Goal: Information Seeking & Learning: Learn about a topic

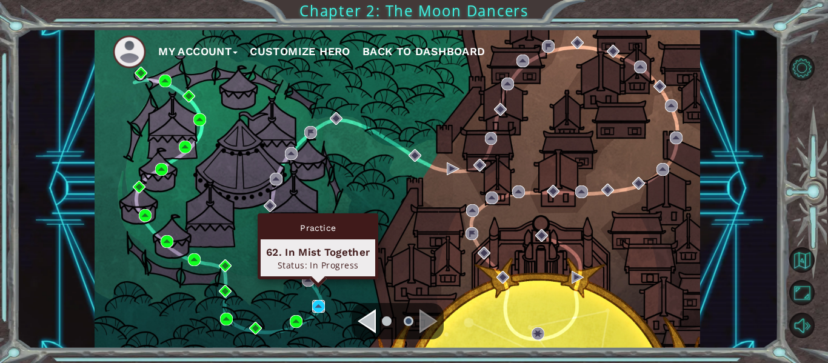
click at [316, 312] on img at bounding box center [318, 306] width 13 height 13
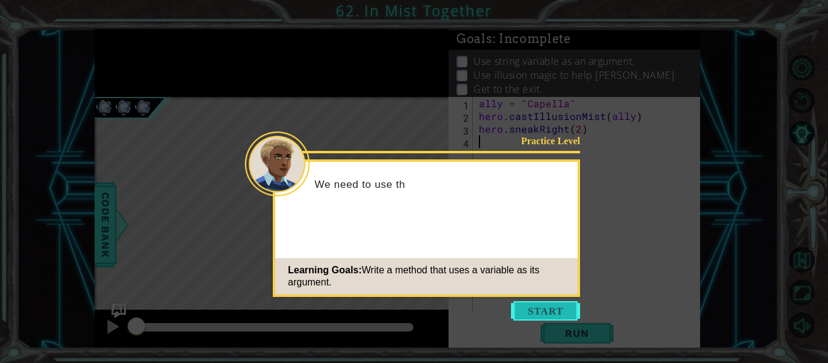
click at [546, 306] on button "Start" at bounding box center [545, 310] width 69 height 19
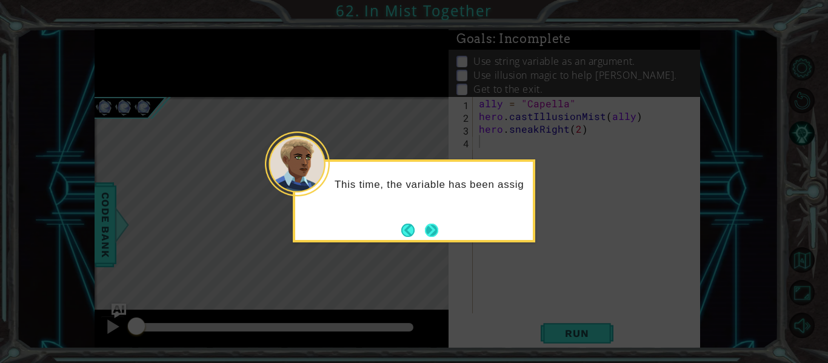
click at [434, 235] on button "Next" at bounding box center [431, 230] width 13 height 13
click at [432, 232] on button "Next" at bounding box center [431, 230] width 13 height 13
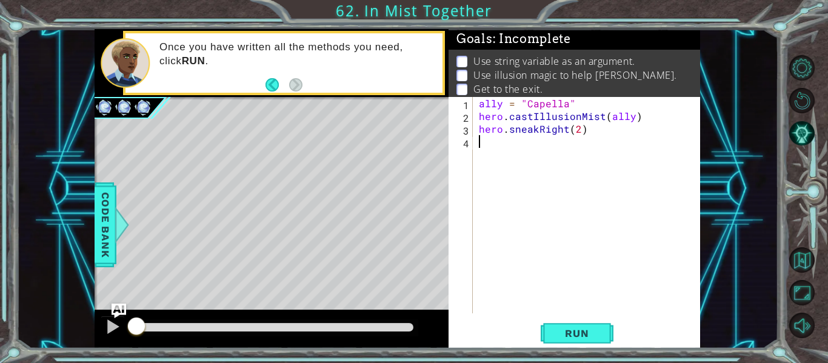
click at [515, 168] on div "ally = "Capella" hero . castIllusionMist ( ally ) hero . sneakRight ( 2 )" at bounding box center [589, 218] width 227 height 242
click at [575, 107] on div "ally = "Capella" hero . castIllusionMist ( ally ) hero . sneakRight ( 2 )" at bounding box center [589, 218] width 227 height 242
type textarea "ally = "Capella""
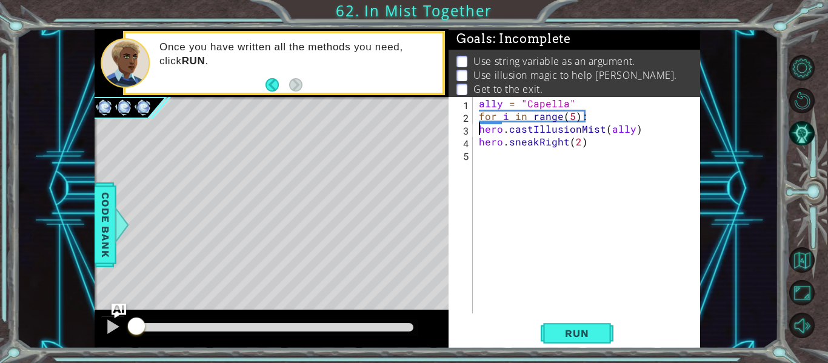
click at [479, 133] on div "ally = "Capella" for i in range ( 5 ) : hero . castIllusionMist ( ally ) hero .…" at bounding box center [589, 218] width 227 height 242
click at [479, 140] on div "ally = "Capella" for i in range ( 5 ) : hero . castIllusionMist ( ally ) hero .…" at bounding box center [589, 218] width 227 height 242
click at [616, 144] on div "ally = "Capella" for i in range ( 5 ) : hero . castIllusionMist ( ally ) hero .…" at bounding box center [589, 218] width 227 height 242
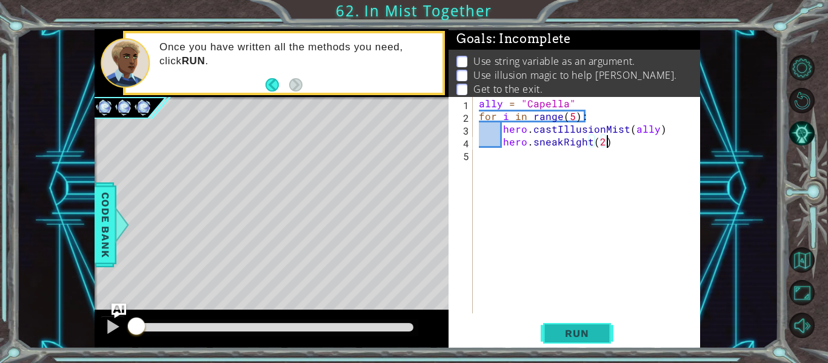
type textarea "hero.sneakRight(2)"
click at [590, 335] on span "Run" at bounding box center [577, 333] width 48 height 12
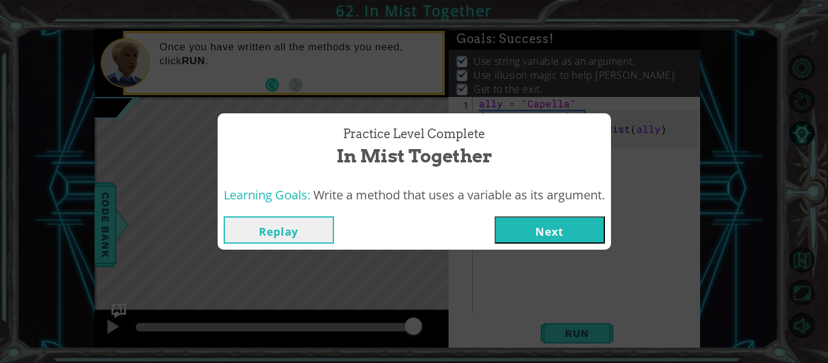
click at [554, 230] on button "Next" at bounding box center [550, 229] width 110 height 27
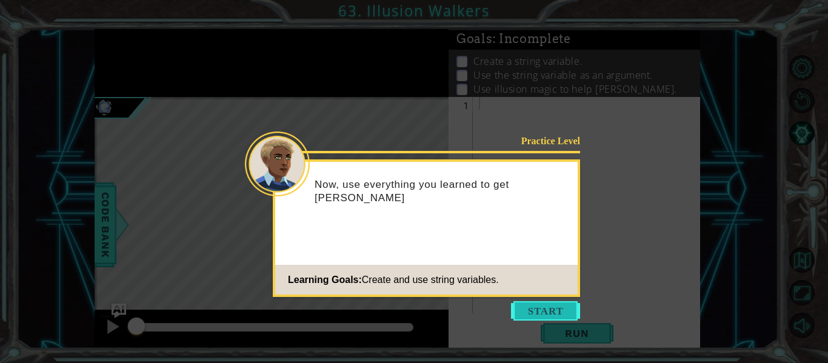
click at [526, 312] on button "Start" at bounding box center [545, 310] width 69 height 19
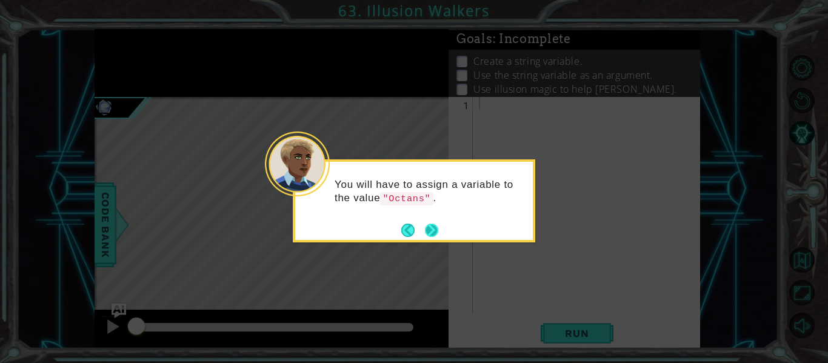
click at [432, 230] on button "Next" at bounding box center [431, 230] width 13 height 13
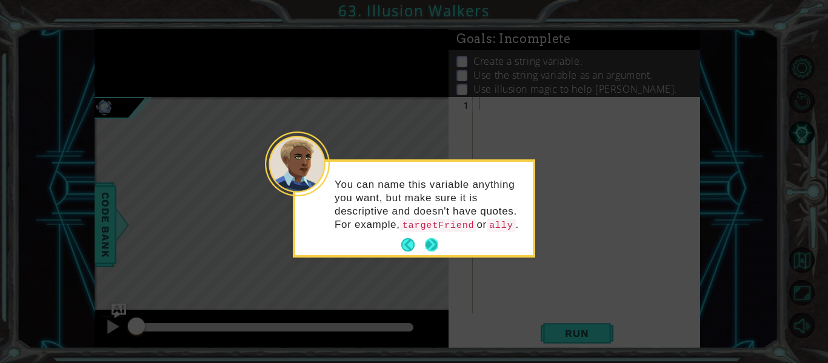
click at [430, 252] on button "Next" at bounding box center [431, 244] width 13 height 13
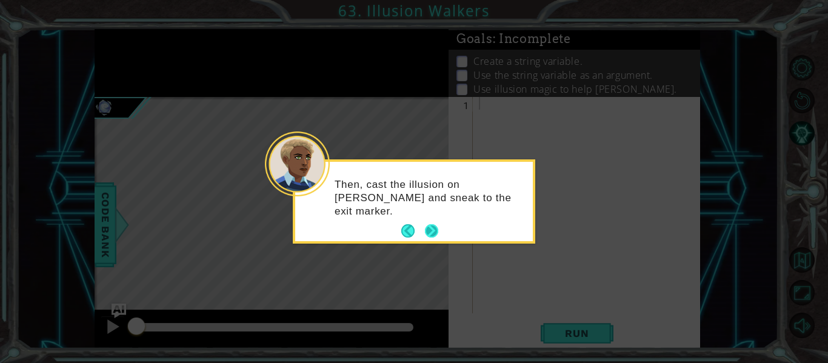
click at [437, 228] on button "Next" at bounding box center [431, 230] width 13 height 13
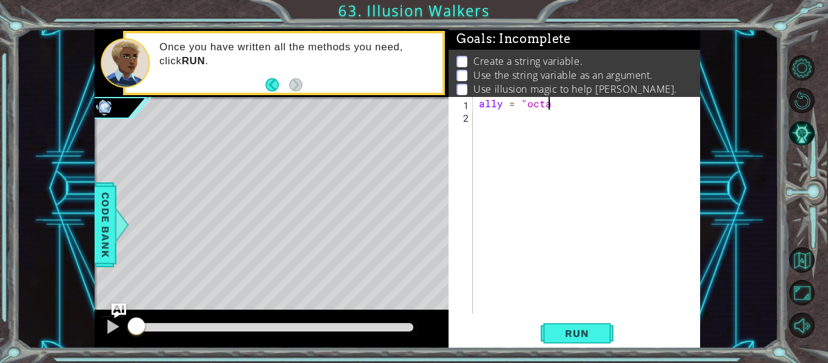
scroll to position [0, 4]
click at [530, 107] on div "ally = "octans" at bounding box center [589, 218] width 227 height 242
click at [563, 106] on div "ally = "Octans" at bounding box center [589, 218] width 227 height 242
type textarea "ally = "Octans""
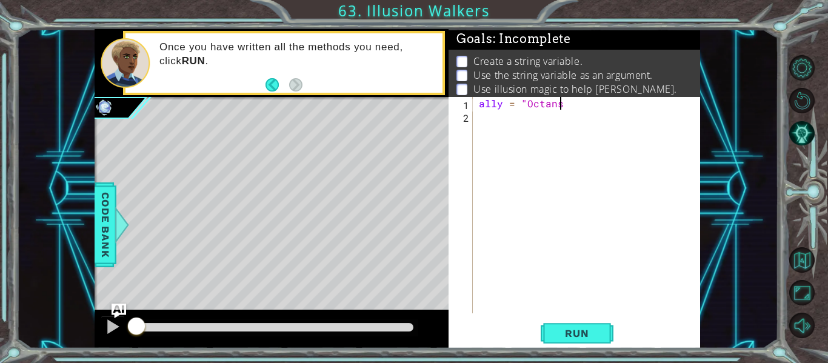
scroll to position [0, 5]
click at [542, 119] on div "ally = "Octans"" at bounding box center [589, 218] width 227 height 242
click at [103, 215] on span "Code Bank" at bounding box center [105, 225] width 19 height 74
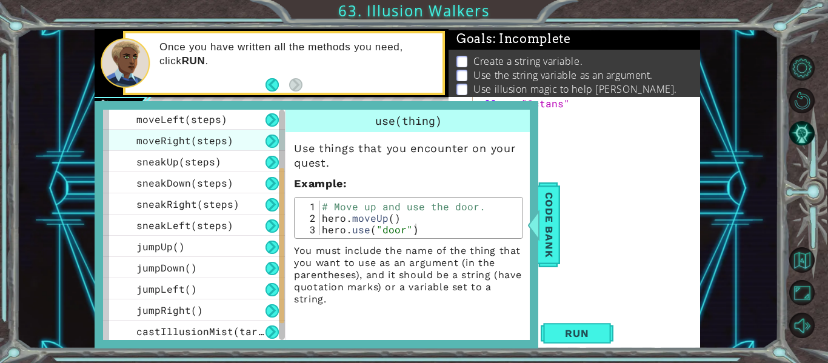
scroll to position [152, 0]
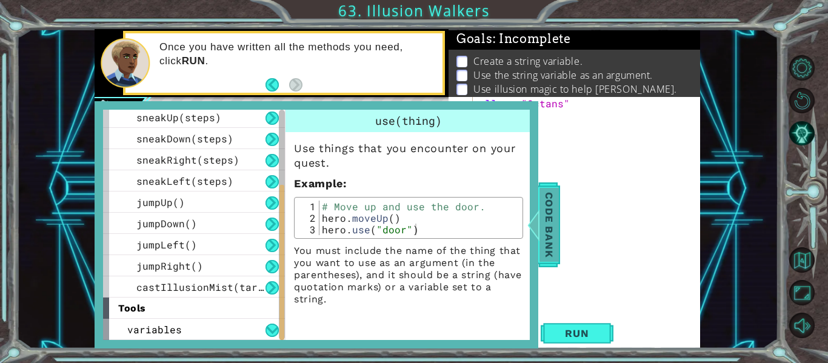
click at [545, 235] on span "Code Bank" at bounding box center [549, 225] width 19 height 74
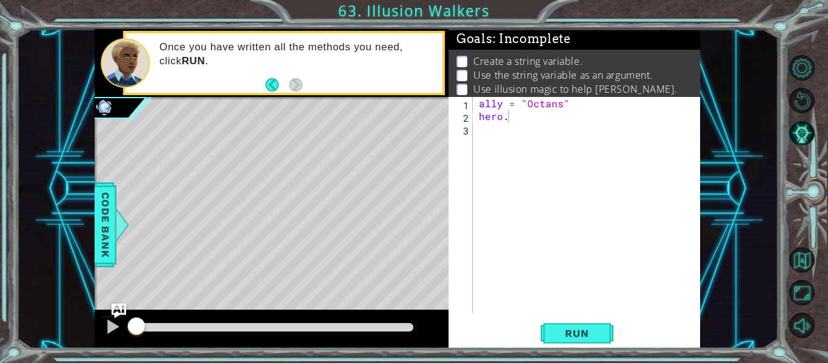
click at [530, 119] on div "ally = "Octans" hero ." at bounding box center [589, 218] width 227 height 242
click at [575, 102] on div "ally = "Octans" hero . castIllusionMist ( ally )" at bounding box center [589, 218] width 227 height 242
type textarea "ally = "Octans""
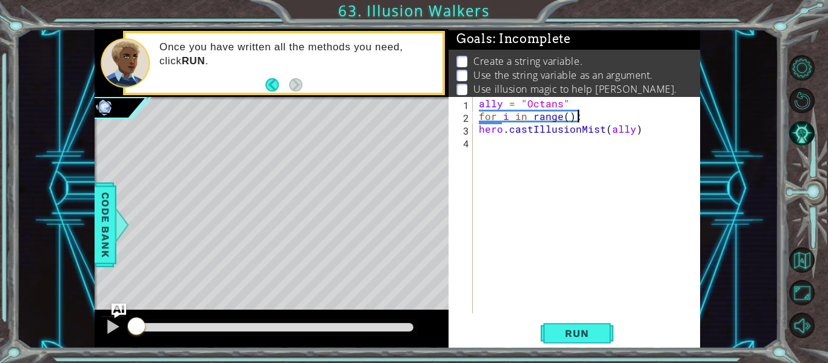
click at [568, 119] on div "ally = "Octans" for i in range ( ) : hero . castIllusionMist ( ally )" at bounding box center [589, 218] width 227 height 242
type textarea "for i in range(2):"
click at [580, 147] on div "ally = "Octans" for i in range ( 2 ) : hero . castIllusionMist ( ally )" at bounding box center [589, 218] width 227 height 242
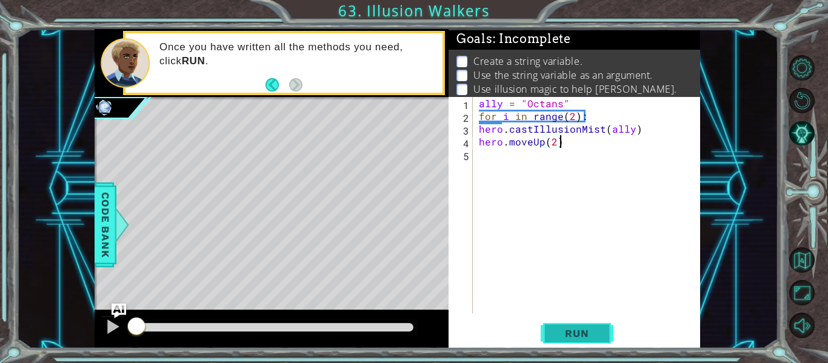
click at [575, 335] on span "Run" at bounding box center [577, 333] width 48 height 12
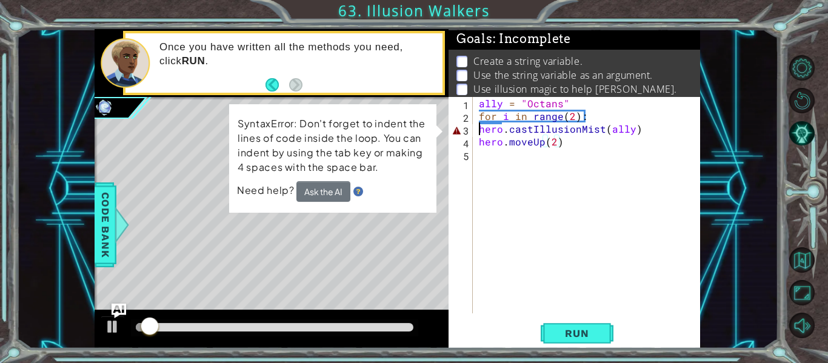
click at [481, 130] on div "ally = "Octans" for i in range ( 2 ) : hero . castIllusionMist ( ally ) hero . …" at bounding box center [589, 218] width 227 height 242
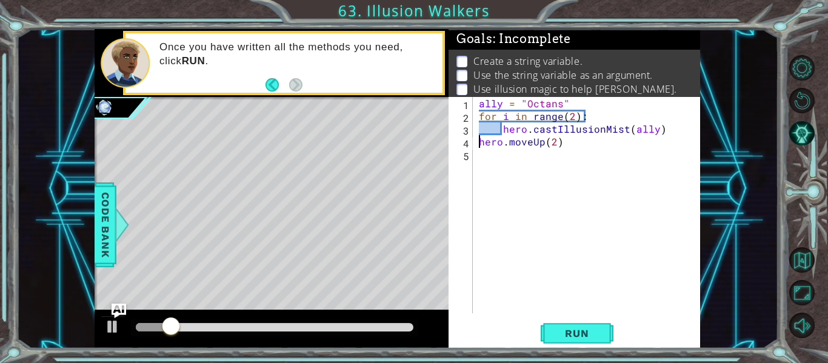
click at [481, 139] on div "ally = "Octans" for i in range ( 2 ) : hero . castIllusionMist ( ally ) hero . …" at bounding box center [589, 218] width 227 height 242
click at [570, 318] on div "hero.moveUp(2) 1 2 3 4 5 ally = "Octans" for i in range ( 2 ) : hero . castIllu…" at bounding box center [575, 223] width 252 height 252
click at [573, 329] on span "Run" at bounding box center [577, 333] width 48 height 12
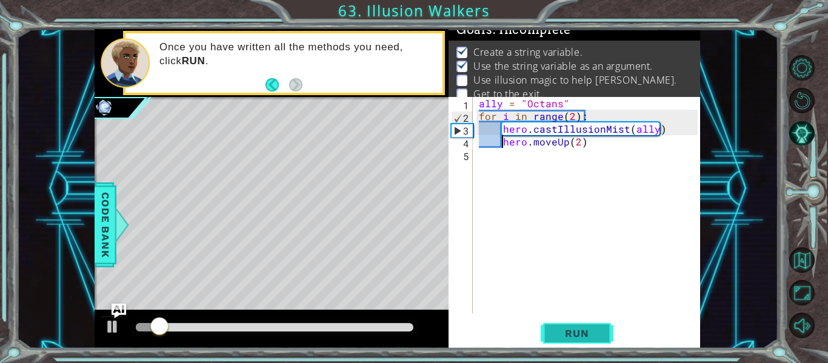
scroll to position [10, 0]
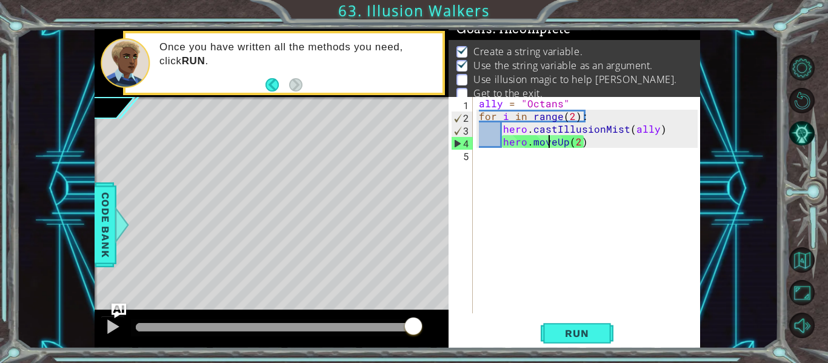
click at [552, 142] on div "ally = "Octans" for i in range ( 2 ) : hero . castIllusionMist ( ally ) hero . …" at bounding box center [589, 218] width 227 height 242
click at [553, 140] on div "ally = "Octans" for i in range ( 2 ) : hero . castIllusionMist ( ally ) hero . …" at bounding box center [589, 218] width 227 height 242
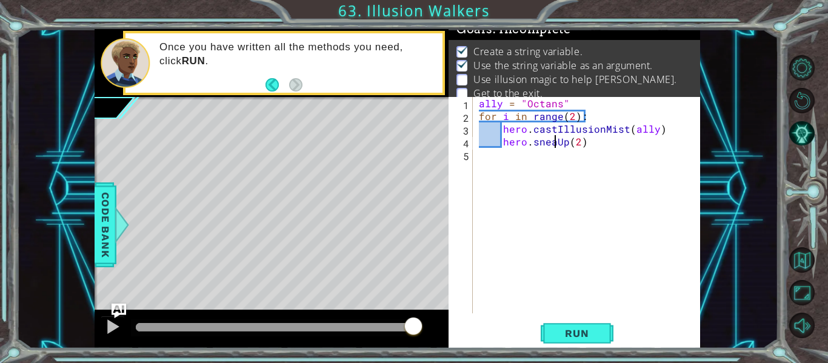
scroll to position [0, 5]
type textarea "hero.sneakUp(2)"
click at [570, 339] on span "Run" at bounding box center [577, 333] width 48 height 12
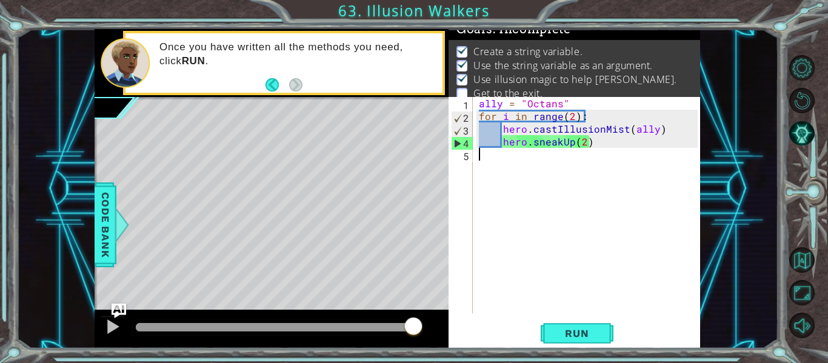
click at [532, 167] on div "ally = "Octans" for i in range ( 2 ) : hero . castIllusionMist ( ally ) hero . …" at bounding box center [589, 218] width 227 height 242
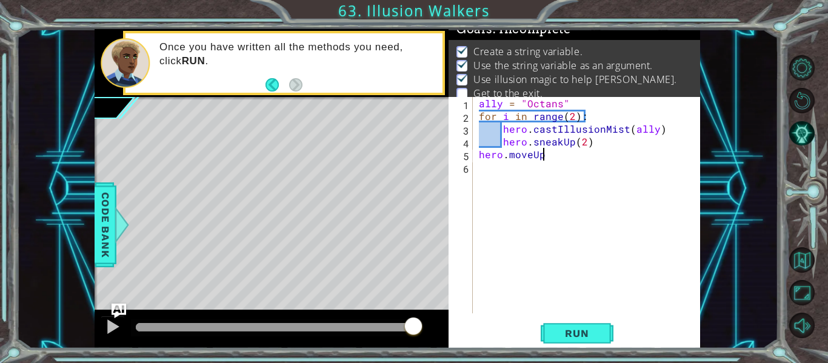
scroll to position [0, 4]
type textarea "hero.moveUp()"
click at [540, 184] on div "ally = "Octans" for i in range ( 2 ) : hero . castIllusionMist ( ally ) hero . …" at bounding box center [589, 218] width 227 height 242
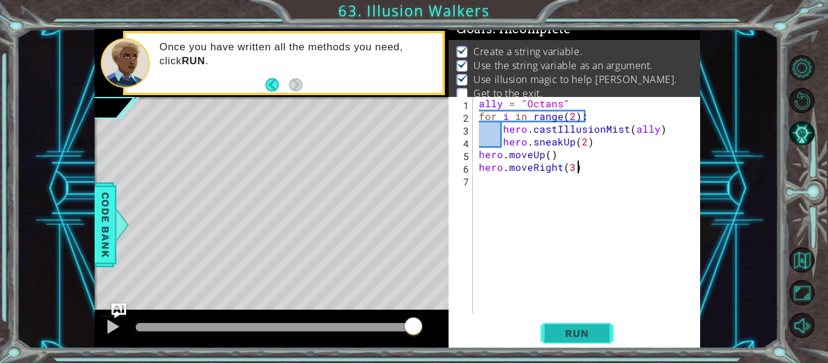
type textarea "hero.moveRight(3)"
click at [581, 327] on span "Run" at bounding box center [577, 333] width 48 height 12
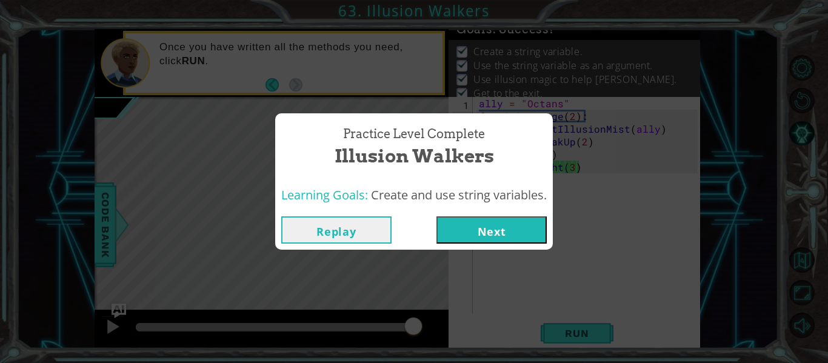
click at [447, 222] on button "Next" at bounding box center [491, 229] width 110 height 27
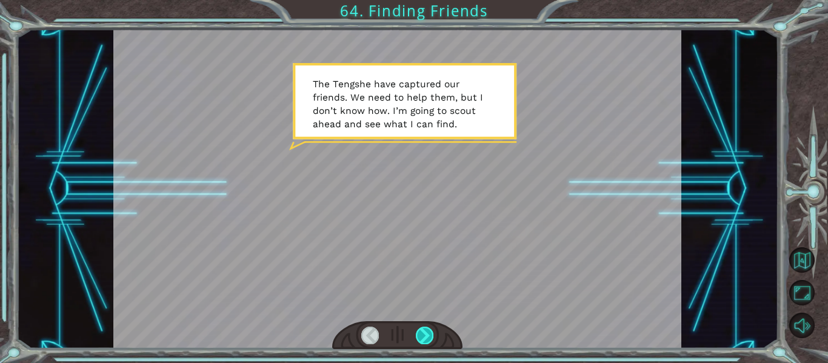
click at [416, 331] on div at bounding box center [425, 335] width 18 height 17
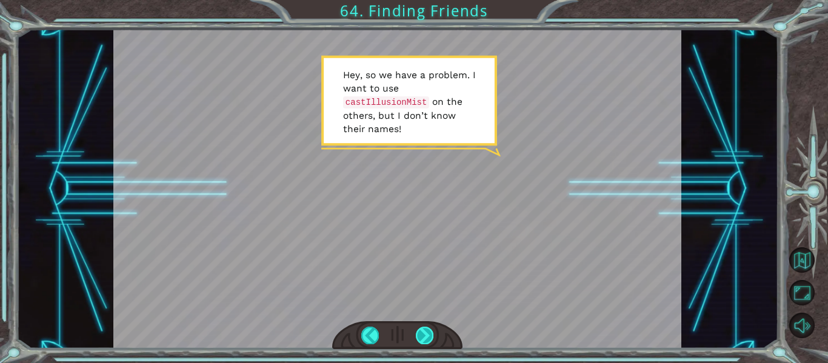
click at [416, 331] on div at bounding box center [425, 335] width 18 height 17
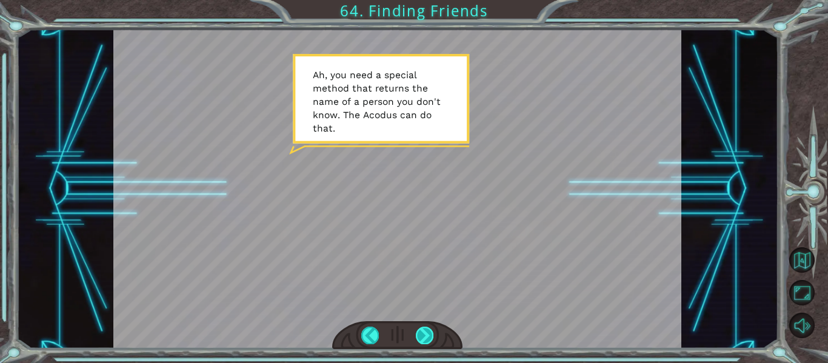
click at [416, 331] on div at bounding box center [425, 335] width 18 height 17
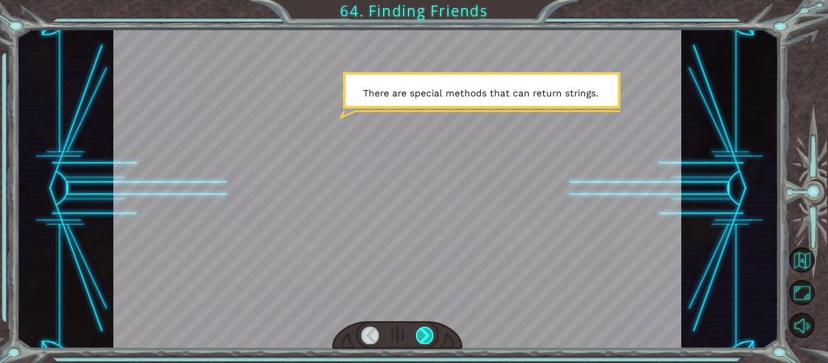
click at [416, 331] on div at bounding box center [425, 335] width 18 height 17
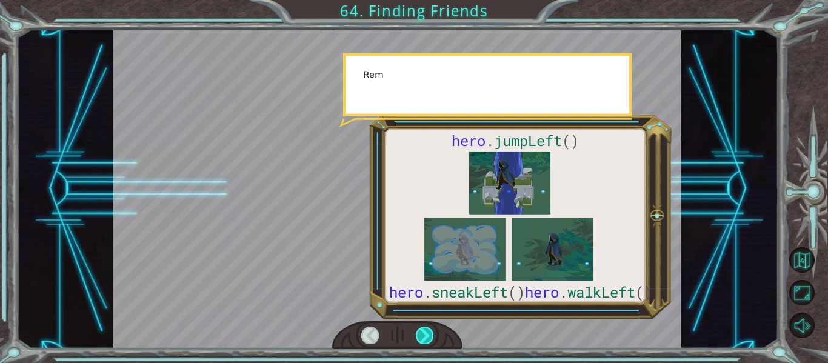
click at [416, 331] on div at bounding box center [425, 335] width 18 height 17
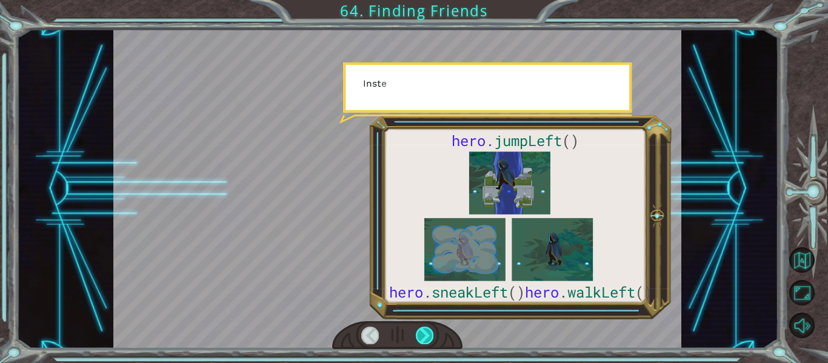
click at [416, 331] on div at bounding box center [425, 335] width 18 height 17
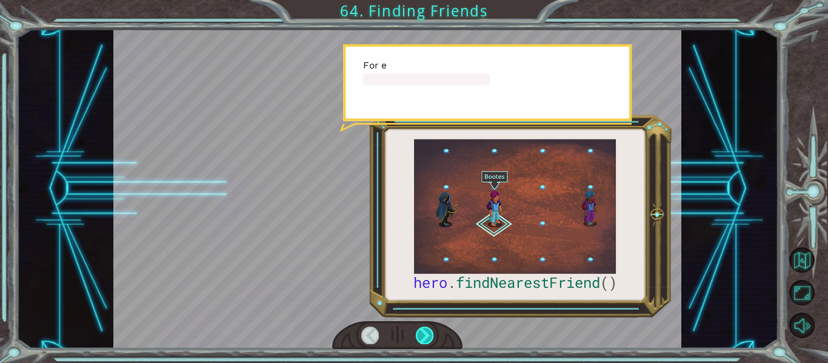
click at [416, 331] on div at bounding box center [425, 335] width 18 height 17
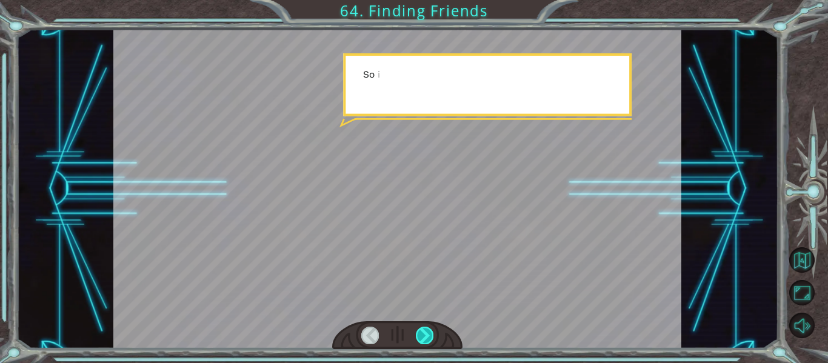
click at [416, 331] on div at bounding box center [425, 335] width 18 height 17
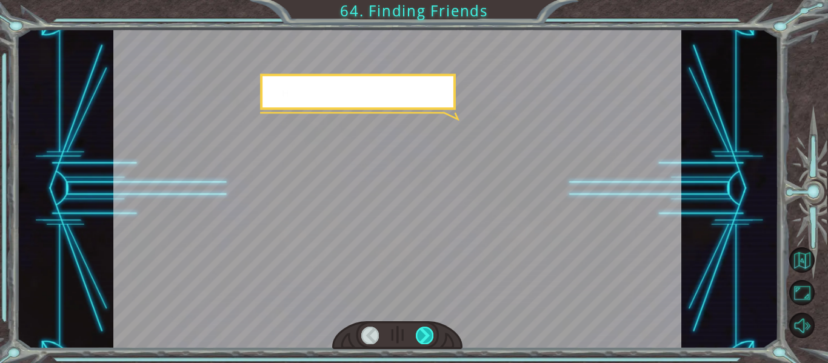
click at [416, 331] on div at bounding box center [425, 335] width 18 height 17
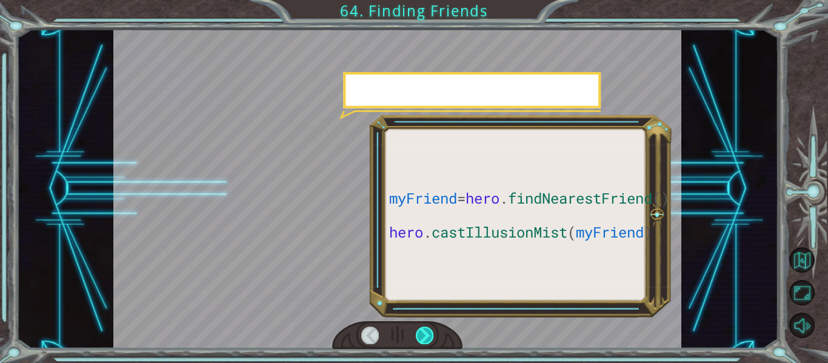
click at [416, 331] on div at bounding box center [425, 335] width 18 height 17
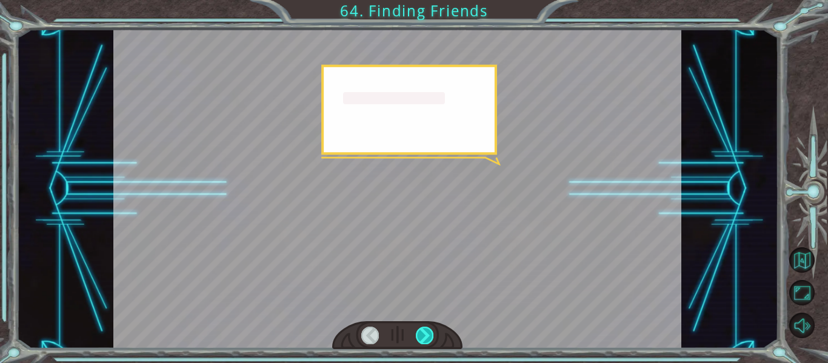
click at [416, 331] on div at bounding box center [425, 335] width 18 height 17
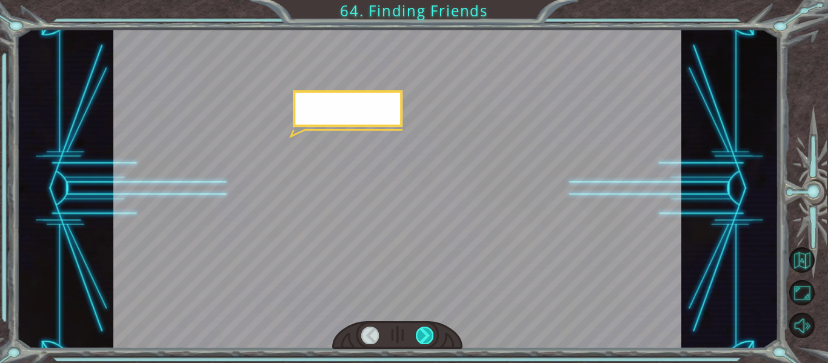
click at [416, 331] on div at bounding box center [425, 335] width 18 height 17
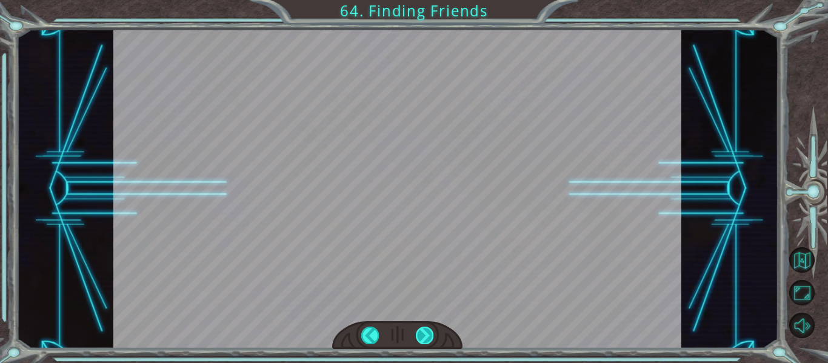
click at [416, 331] on div at bounding box center [425, 335] width 18 height 17
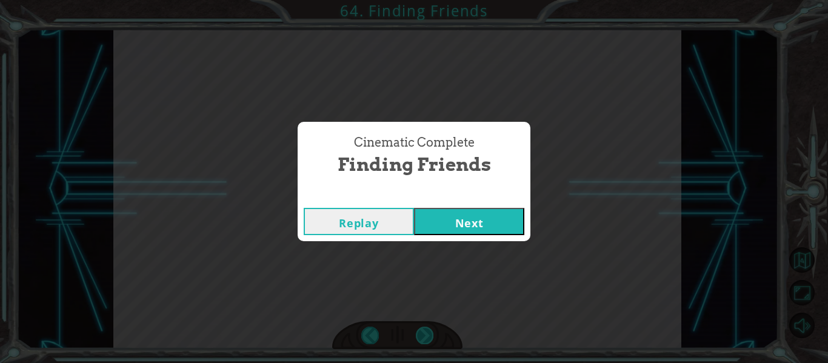
click at [415, 331] on div "Cinematic Complete Finding Friends Replay Next" at bounding box center [414, 181] width 828 height 363
click at [496, 216] on button "Next" at bounding box center [469, 221] width 110 height 27
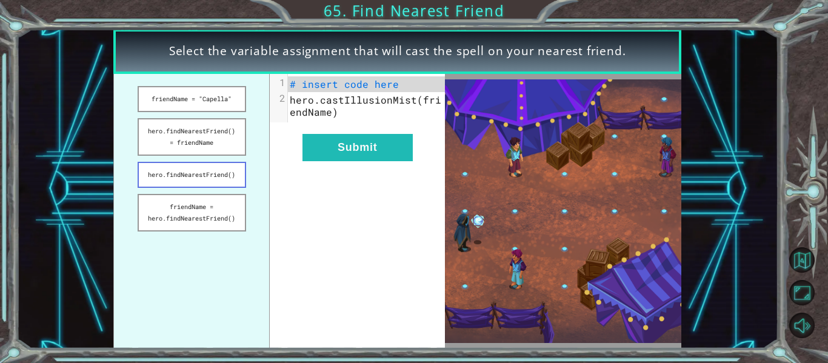
click at [226, 183] on button "hero.findNearestFriend()" at bounding box center [192, 175] width 109 height 26
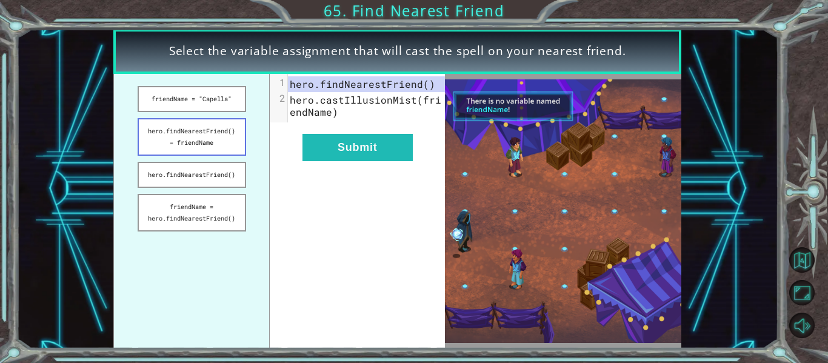
click at [212, 148] on button "hero.findNearestFriend() = friendName" at bounding box center [192, 137] width 109 height 38
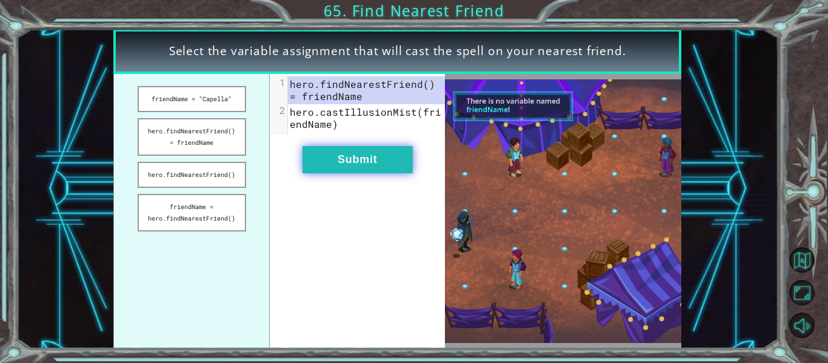
click at [331, 162] on button "Submit" at bounding box center [358, 159] width 110 height 27
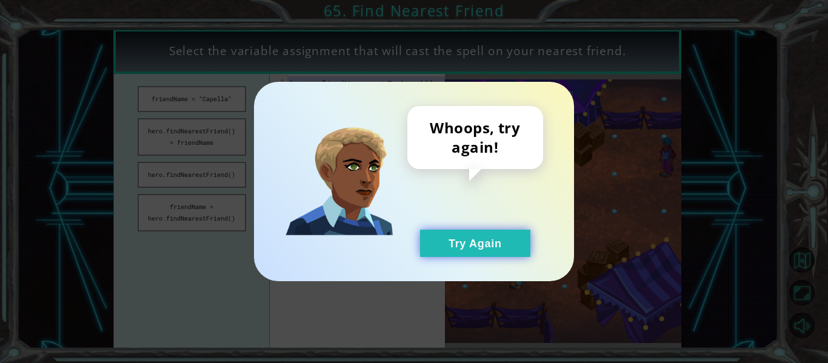
click at [458, 241] on button "Try Again" at bounding box center [475, 243] width 110 height 27
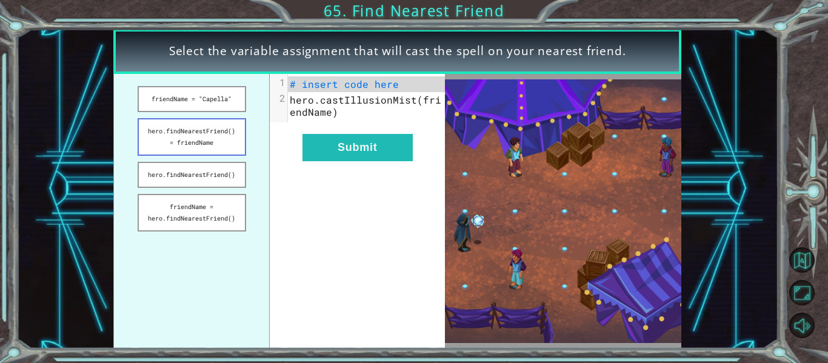
click at [202, 144] on button "hero.findNearestFriend() = friendName" at bounding box center [192, 137] width 109 height 38
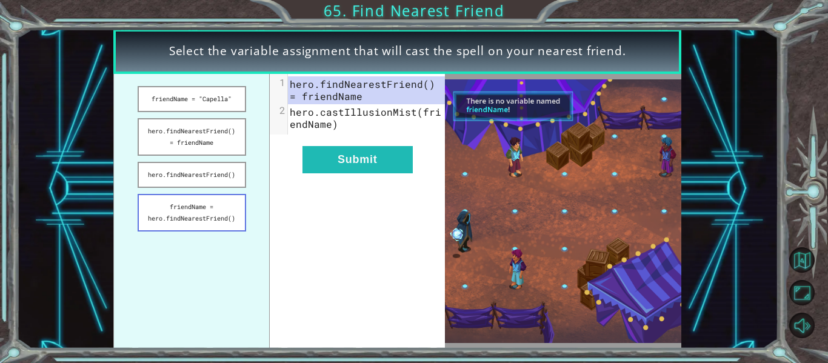
click at [220, 217] on button "friendName = hero.findNearestFriend()" at bounding box center [192, 213] width 109 height 38
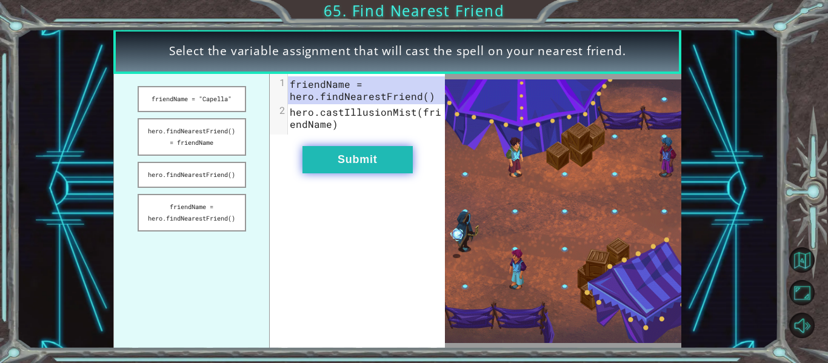
click at [364, 161] on button "Submit" at bounding box center [358, 159] width 110 height 27
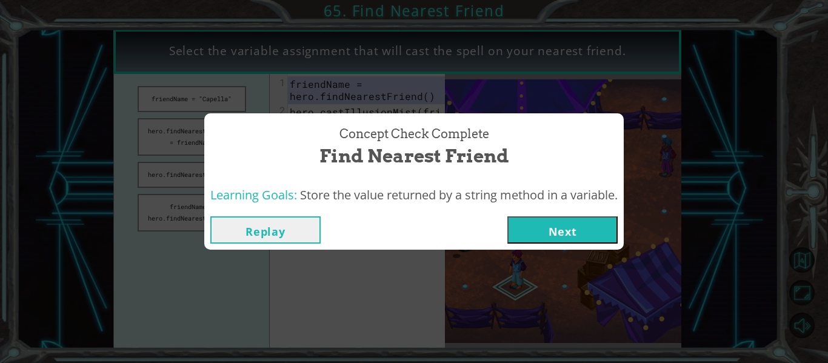
click at [544, 233] on button "Next" at bounding box center [562, 229] width 110 height 27
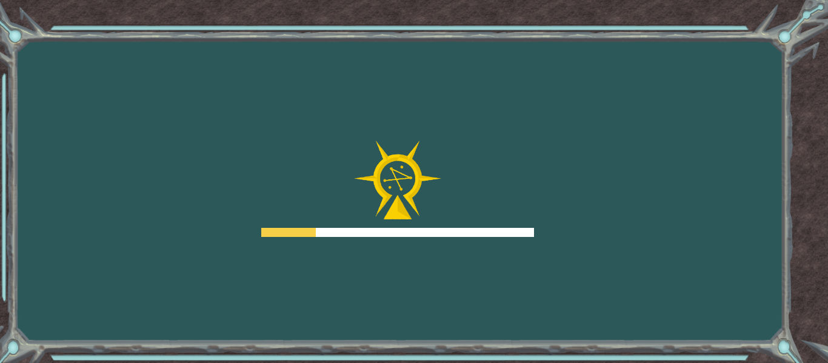
click at [544, 233] on div "Goals Error loading from server. Try refreshing the page. You'll need to join a…" at bounding box center [414, 181] width 828 height 363
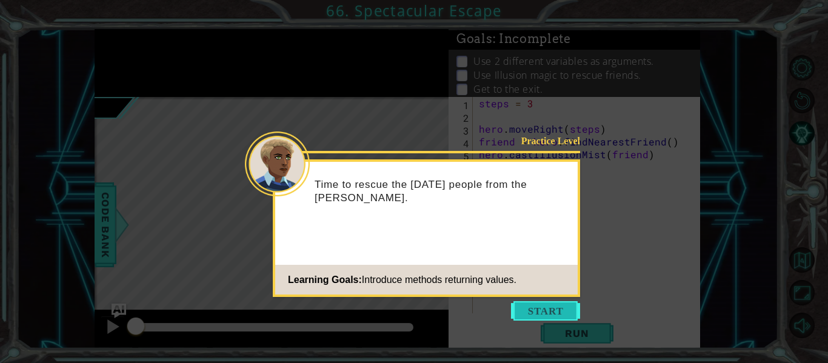
click at [558, 315] on button "Start" at bounding box center [545, 310] width 69 height 19
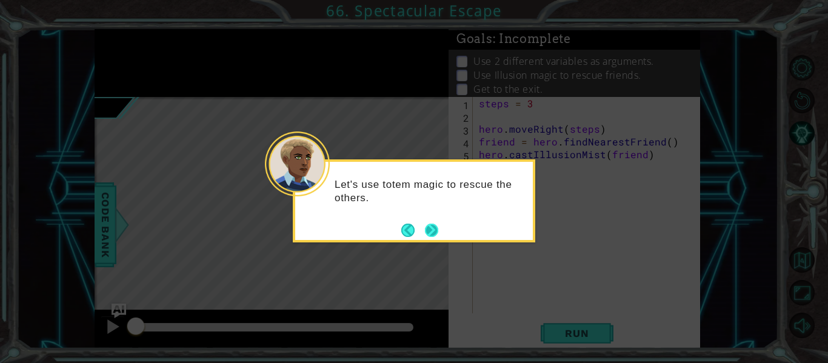
click at [436, 226] on button "Next" at bounding box center [431, 230] width 13 height 13
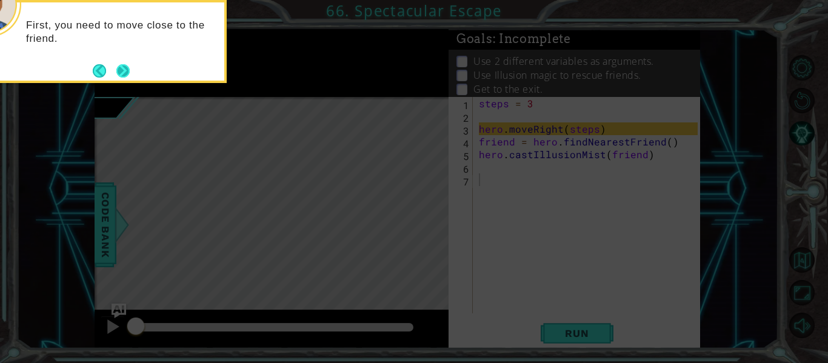
click at [125, 75] on button "Next" at bounding box center [122, 70] width 13 height 13
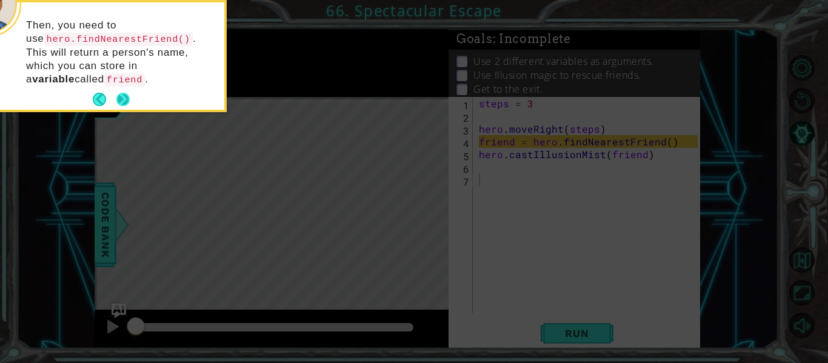
click at [127, 98] on button "Next" at bounding box center [122, 99] width 13 height 13
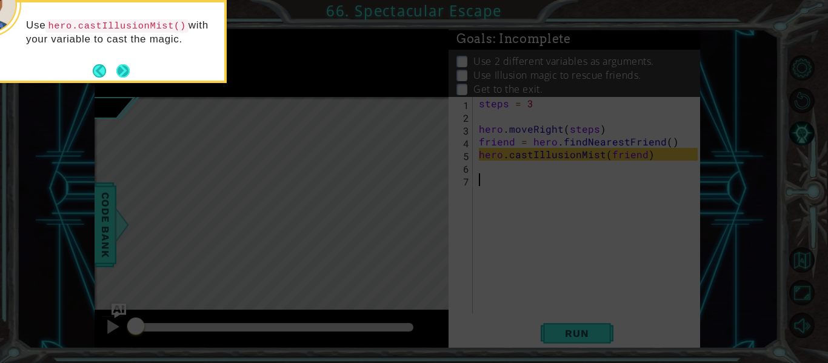
click at [128, 73] on button "Next" at bounding box center [122, 70] width 13 height 13
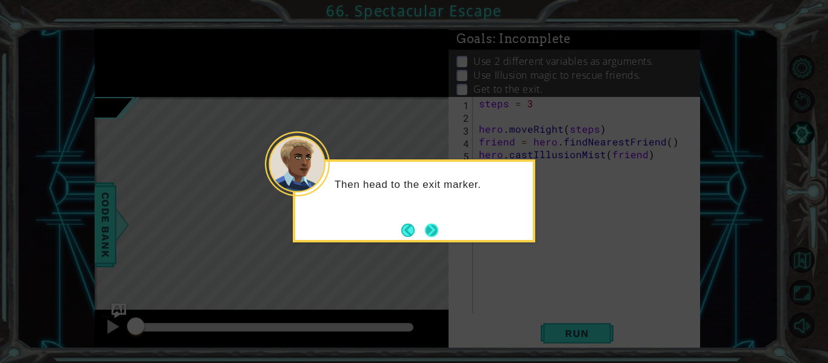
click at [431, 227] on button "Next" at bounding box center [431, 230] width 13 height 13
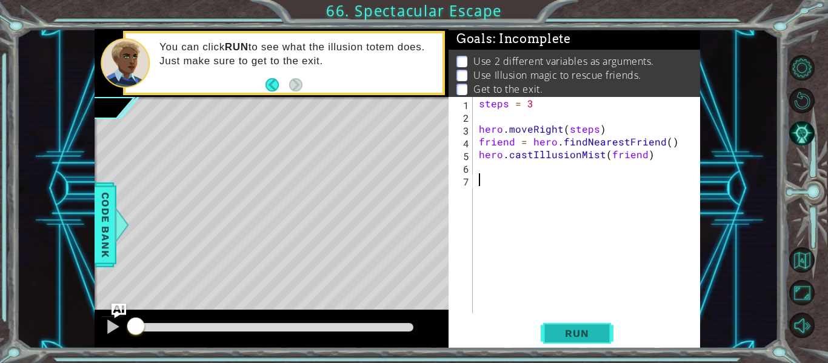
click at [566, 332] on span "Run" at bounding box center [577, 333] width 48 height 12
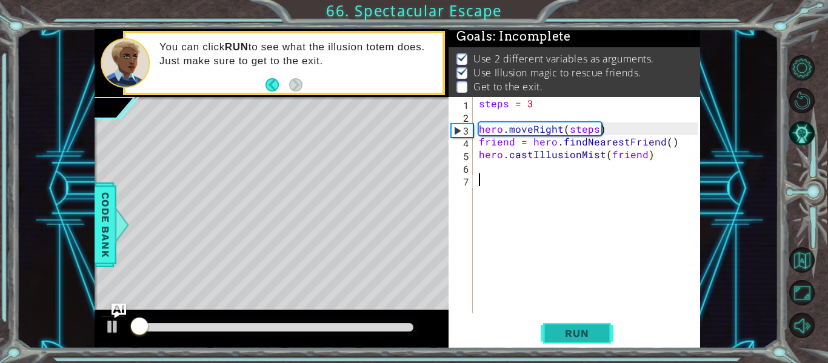
scroll to position [3, 0]
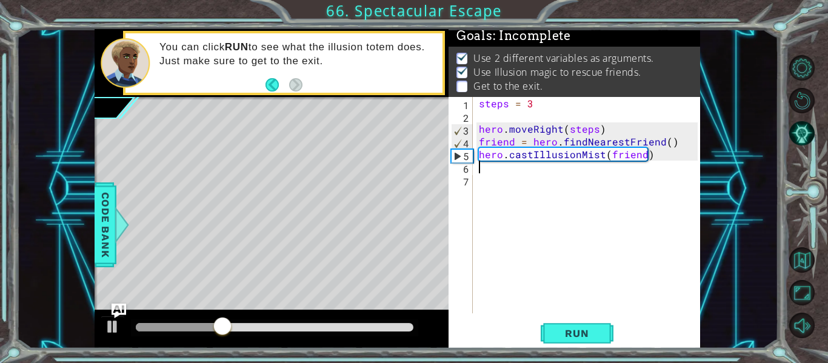
click at [497, 173] on div "steps = 3 hero . moveRight ( steps ) friend = hero . findNearestFriend ( ) hero…" at bounding box center [589, 218] width 227 height 242
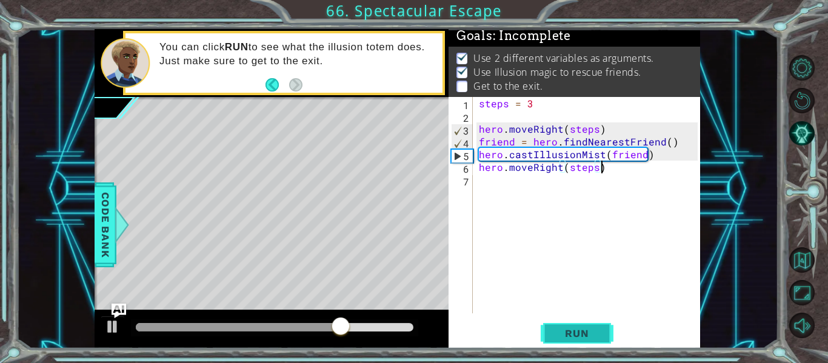
type textarea "hero.moveRight(steps)"
click at [580, 334] on span "Run" at bounding box center [577, 333] width 48 height 12
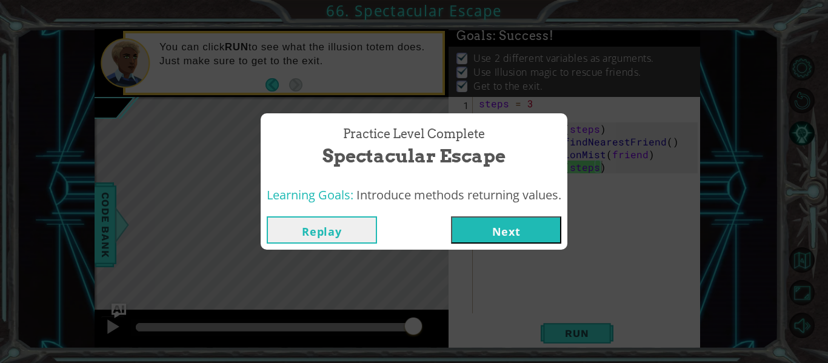
click at [538, 234] on button "Next" at bounding box center [506, 229] width 110 height 27
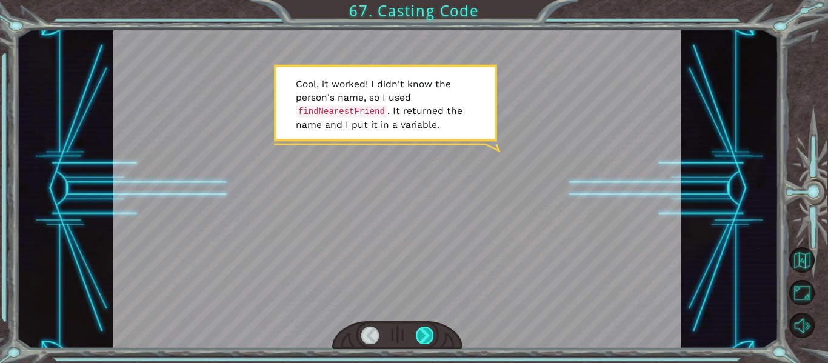
click at [426, 337] on div at bounding box center [425, 335] width 18 height 17
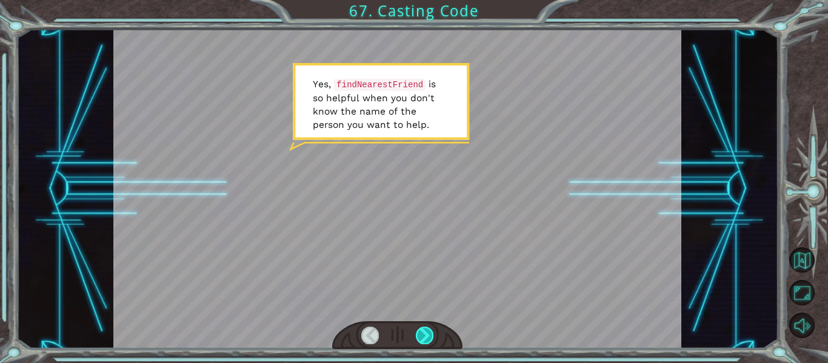
click at [426, 337] on div at bounding box center [425, 335] width 18 height 17
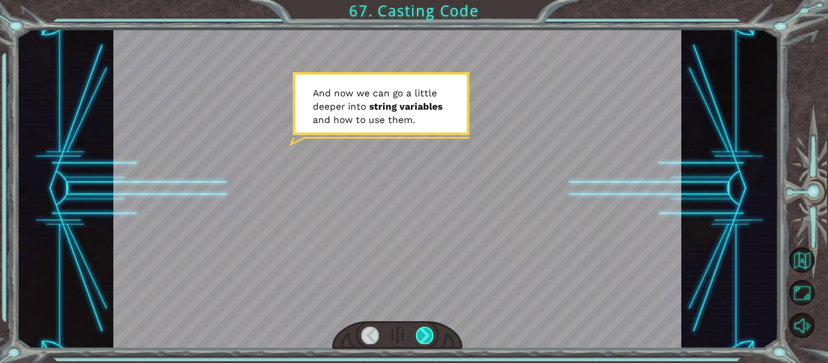
click at [426, 337] on div at bounding box center [425, 335] width 18 height 17
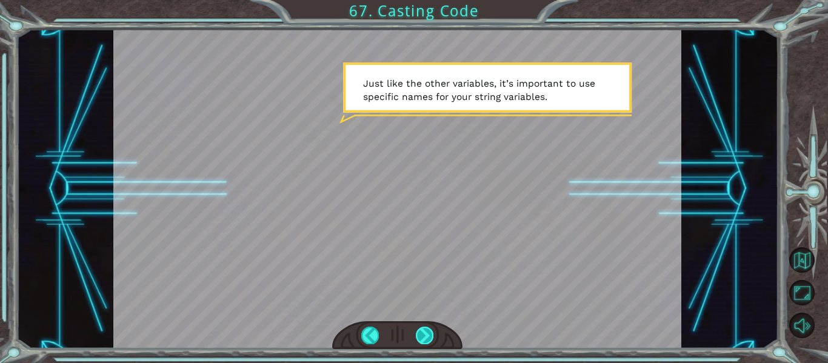
click at [419, 332] on div at bounding box center [425, 335] width 18 height 17
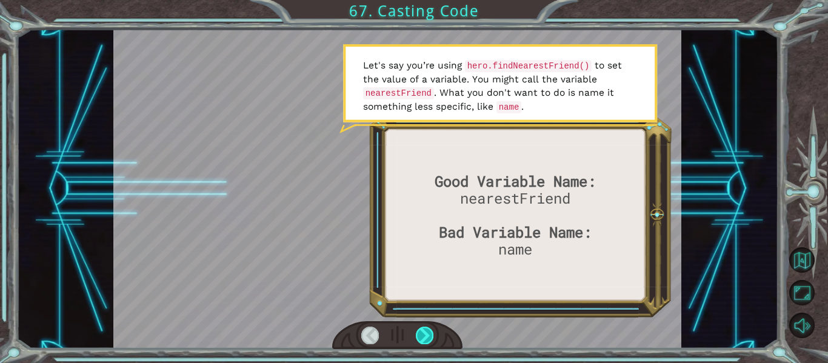
click at [424, 338] on div at bounding box center [425, 335] width 18 height 17
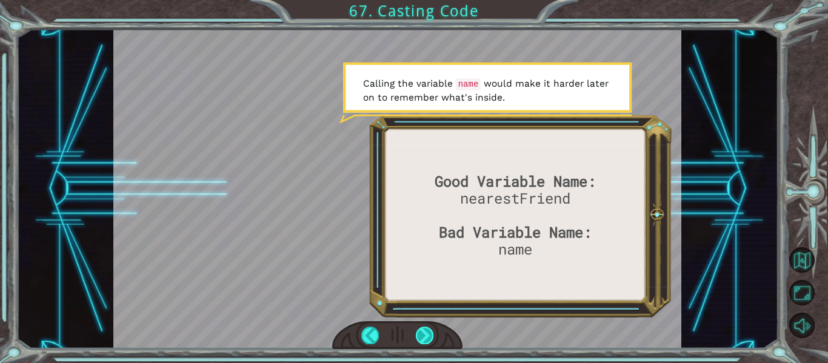
click at [423, 342] on div at bounding box center [425, 335] width 18 height 17
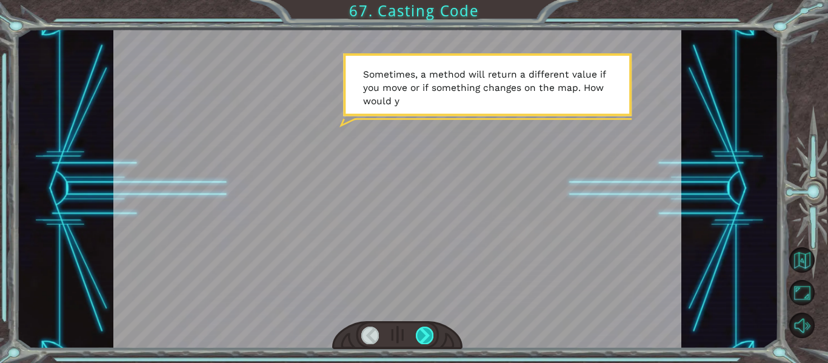
click at [423, 342] on div at bounding box center [425, 335] width 18 height 17
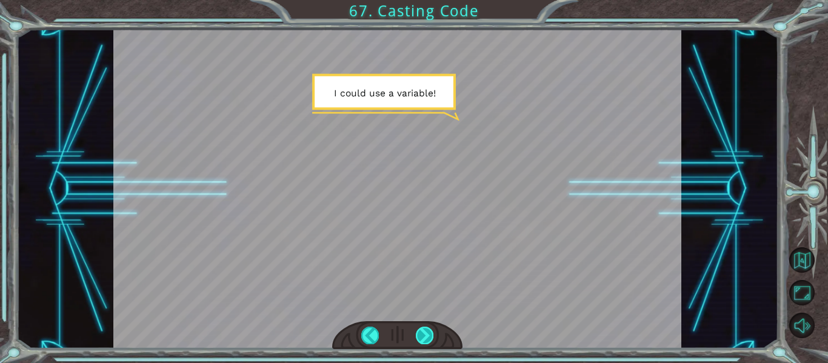
click at [424, 339] on div at bounding box center [425, 335] width 18 height 17
